Goal: Check status: Check status

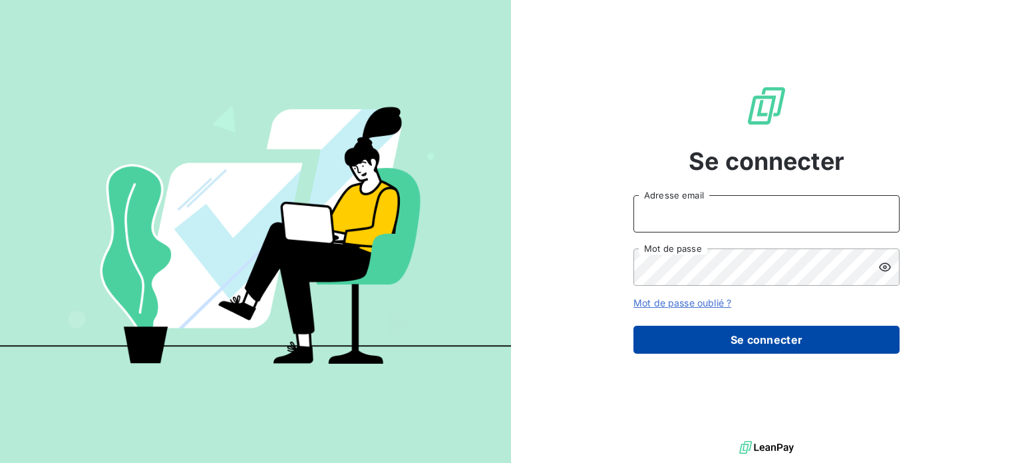
type input "[PERSON_NAME][EMAIL_ADDRESS][DOMAIN_NAME]"
click at [775, 331] on button "Se connecter" at bounding box center [767, 339] width 266 height 28
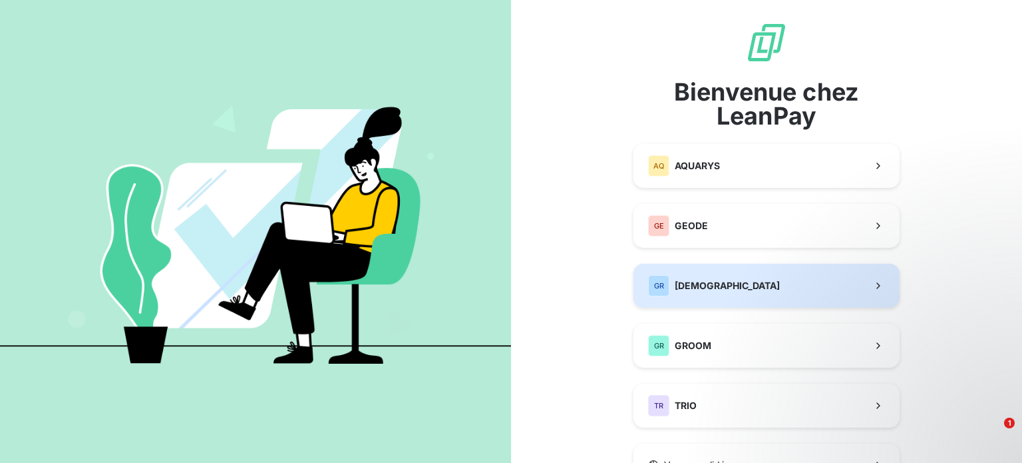
click at [764, 288] on button "GR GREENWISHES" at bounding box center [767, 286] width 266 height 44
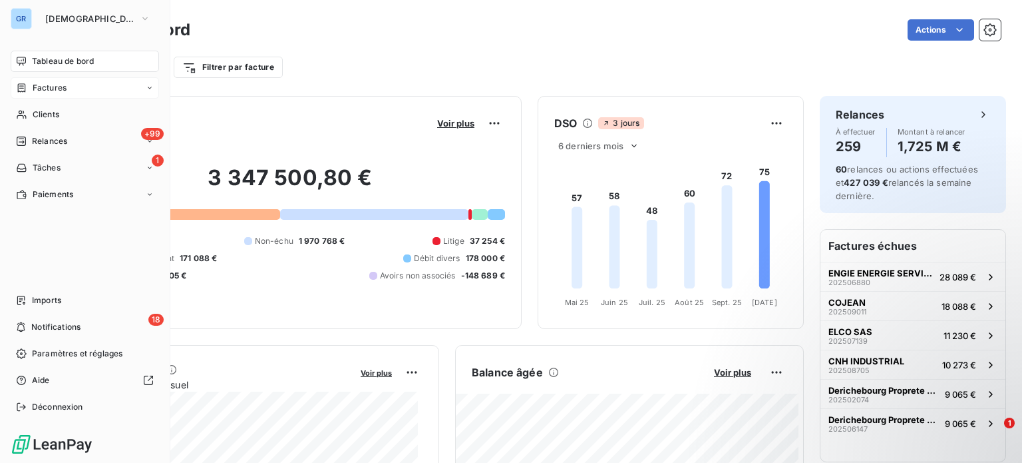
click at [51, 84] on span "Factures" at bounding box center [50, 88] width 34 height 12
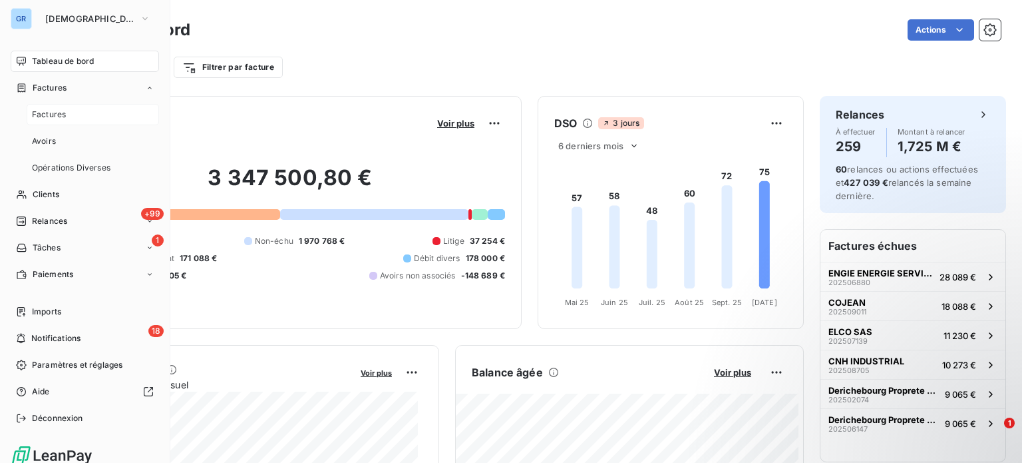
click at [118, 118] on div "Factures" at bounding box center [93, 114] width 132 height 21
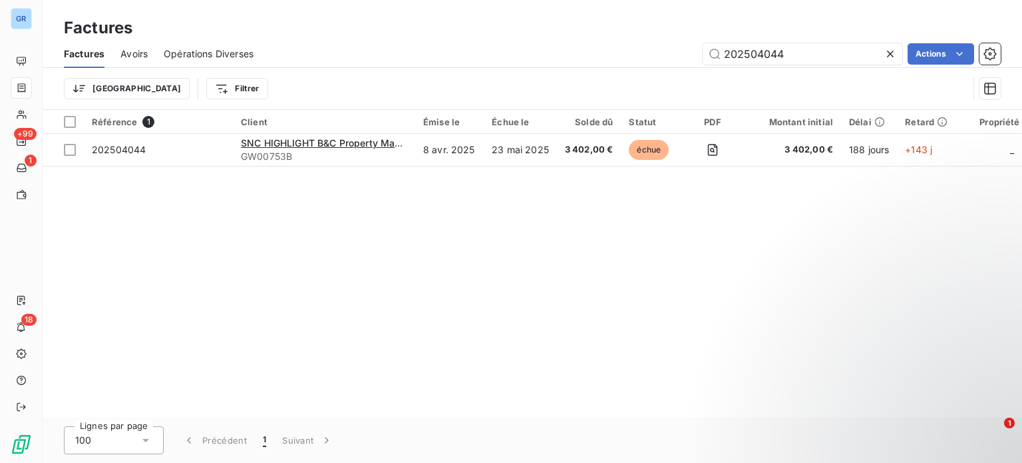
drag, startPoint x: 809, startPoint y: 48, endPoint x: 687, endPoint y: 53, distance: 122.6
click at [687, 53] on div "202504044 Actions" at bounding box center [635, 53] width 731 height 21
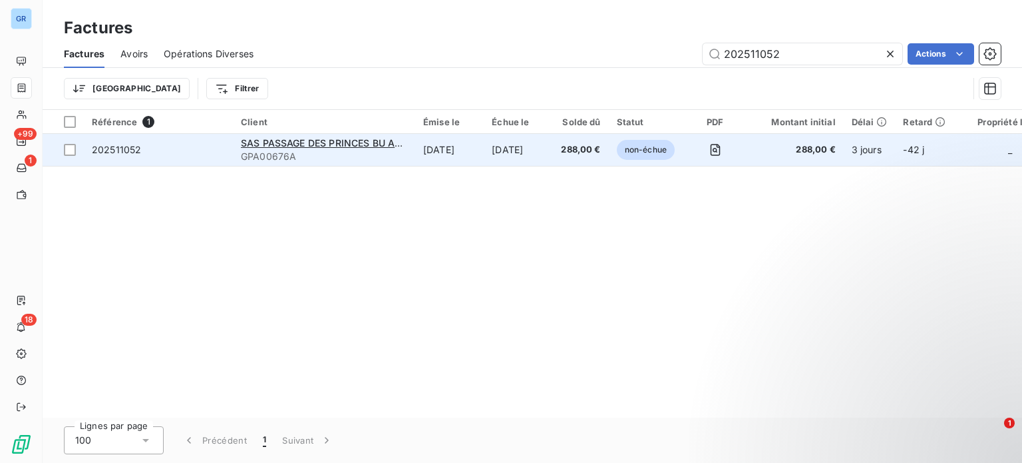
type input "202511052"
click at [526, 153] on td "[DATE]" at bounding box center [518, 150] width 69 height 32
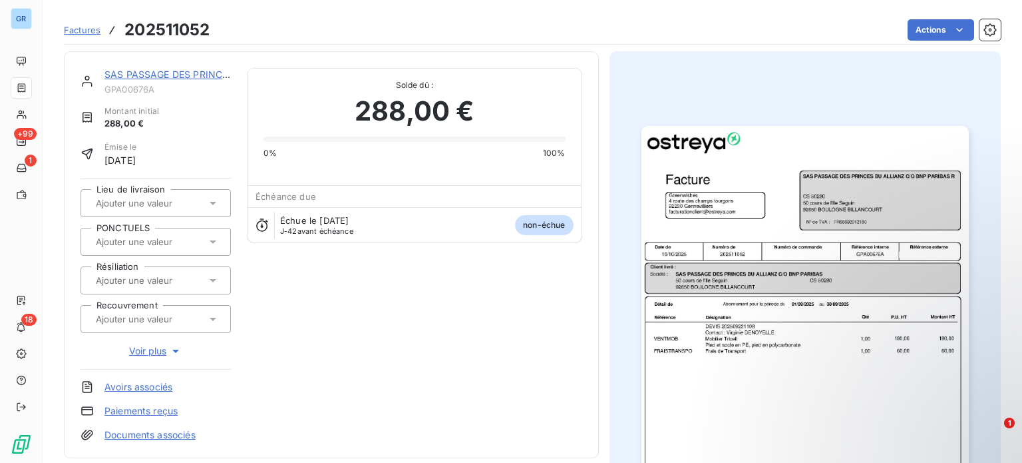
scroll to position [68, 0]
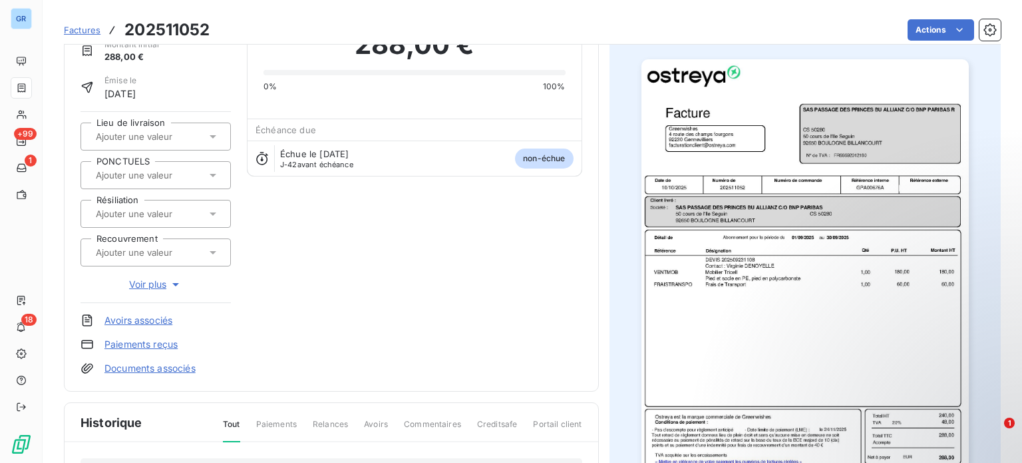
click at [765, 269] on img "button" at bounding box center [805, 290] width 327 height 463
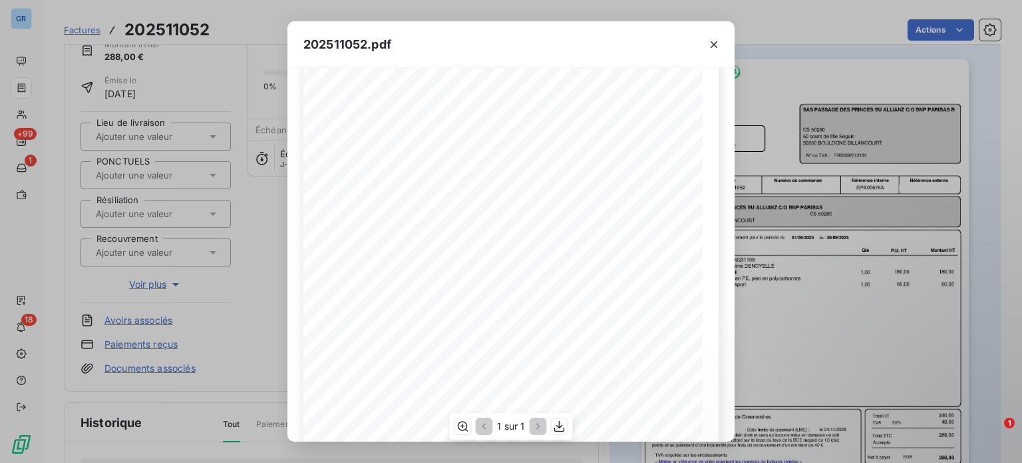
scroll to position [23, 0]
click at [715, 49] on icon "button" at bounding box center [713, 44] width 13 height 13
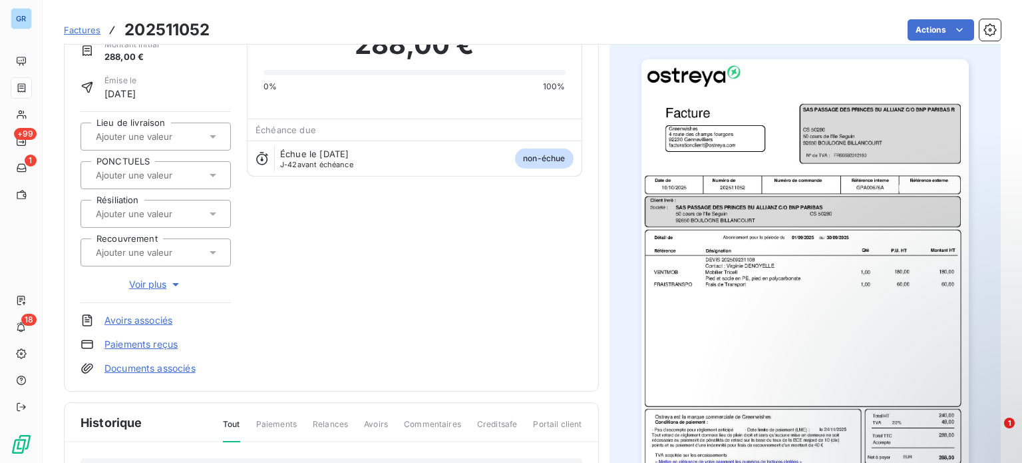
click at [93, 29] on span "Factures" at bounding box center [82, 30] width 37 height 11
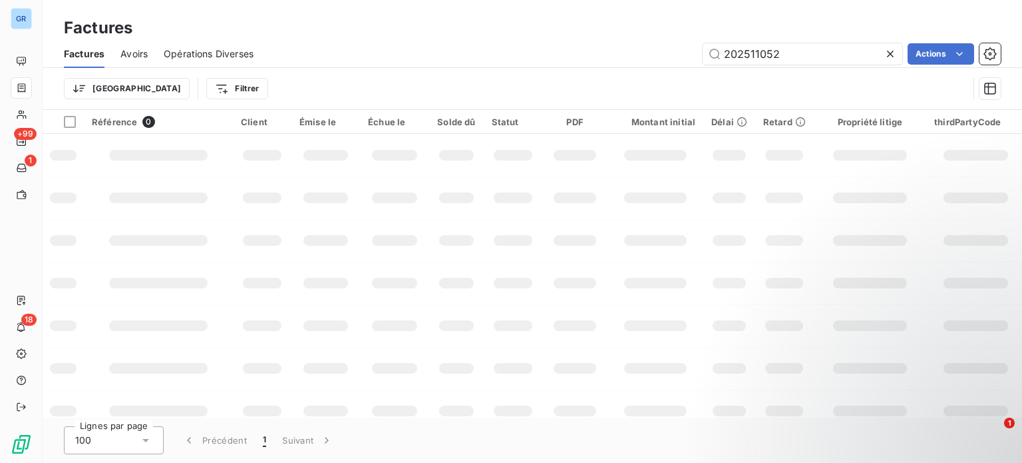
drag, startPoint x: 792, startPoint y: 48, endPoint x: 643, endPoint y: 50, distance: 149.1
click at [643, 50] on div "202511052 Actions" at bounding box center [635, 53] width 731 height 21
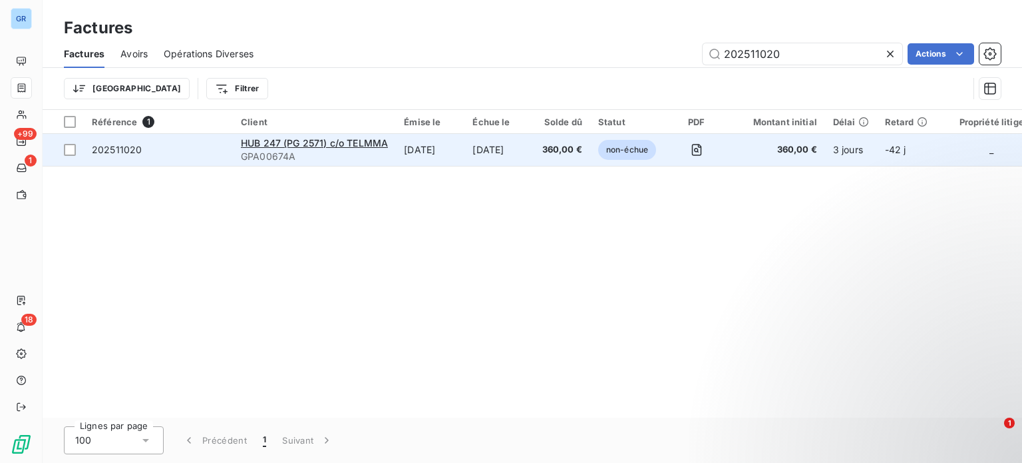
type input "202511020"
click at [572, 149] on span "360,00 €" at bounding box center [562, 149] width 40 height 13
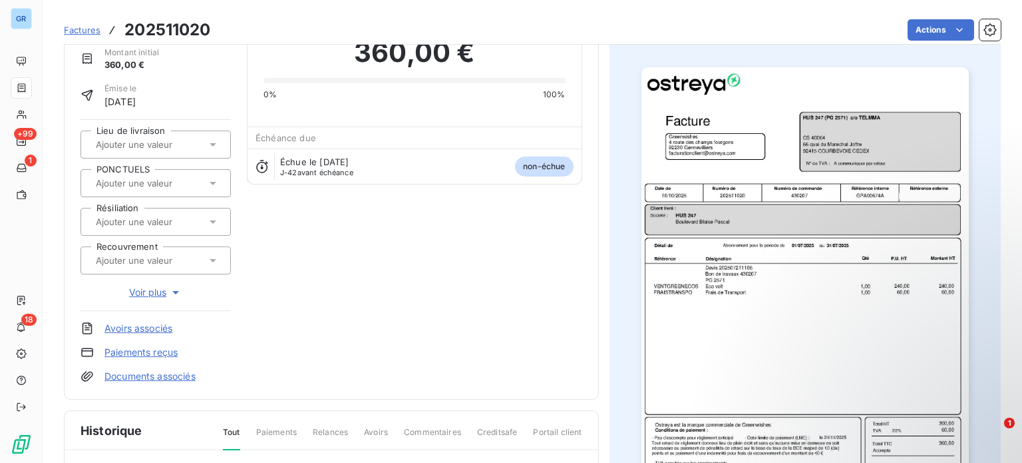
scroll to position [68, 0]
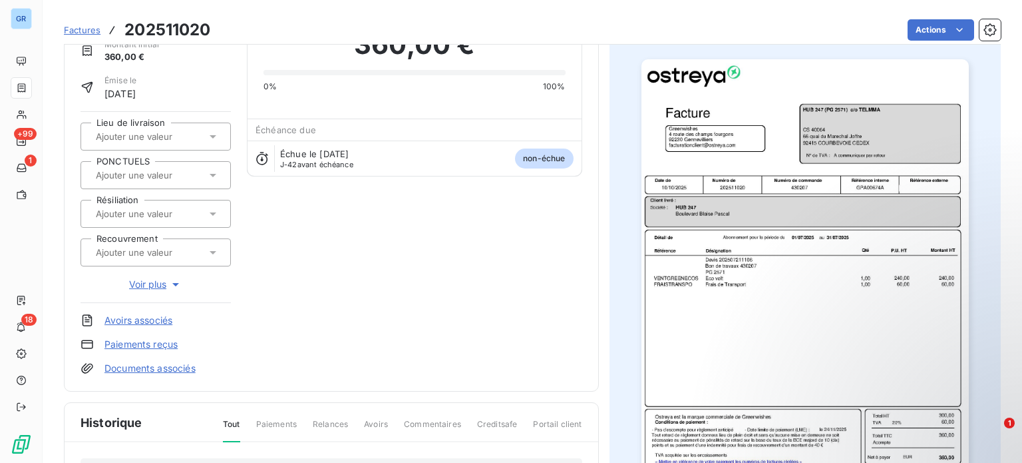
click at [827, 189] on img "button" at bounding box center [805, 290] width 327 height 463
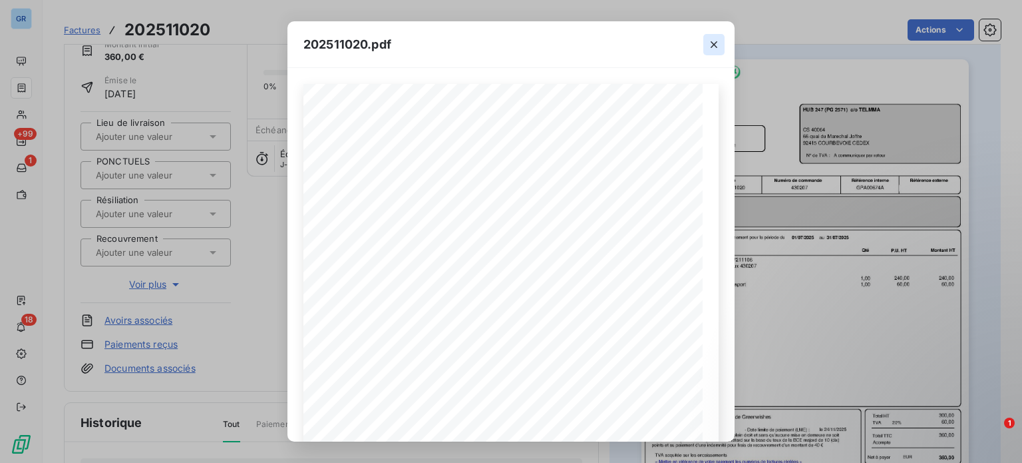
click at [715, 45] on icon "button" at bounding box center [714, 44] width 7 height 7
